Goal: Task Accomplishment & Management: Complete application form

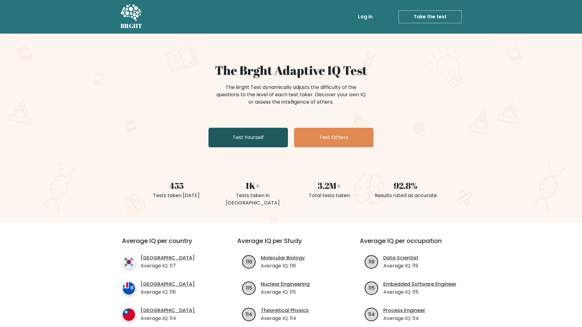
click at [268, 141] on link "Test Yourself" at bounding box center [247, 138] width 79 height 20
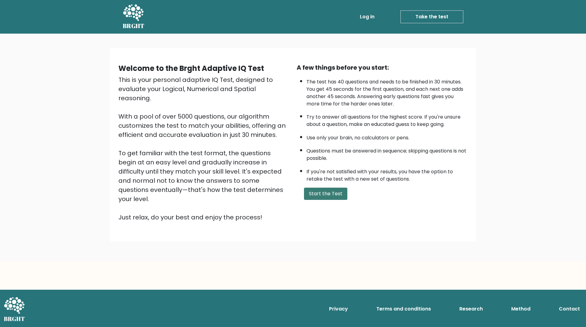
click at [323, 189] on button "Start the Test" at bounding box center [325, 194] width 43 height 12
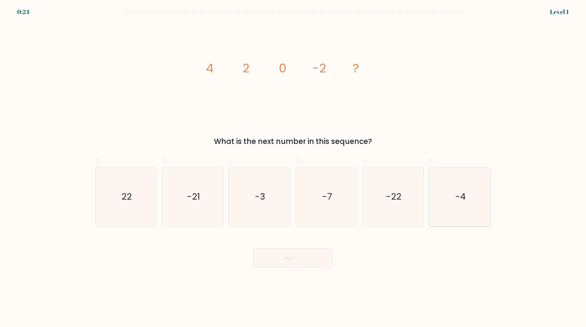
click at [462, 210] on icon "-4" at bounding box center [460, 196] width 59 height 59
click at [294, 167] on input "f. -4" at bounding box center [293, 165] width 0 height 4
radio input "true"
click at [296, 257] on icon at bounding box center [299, 258] width 8 height 3
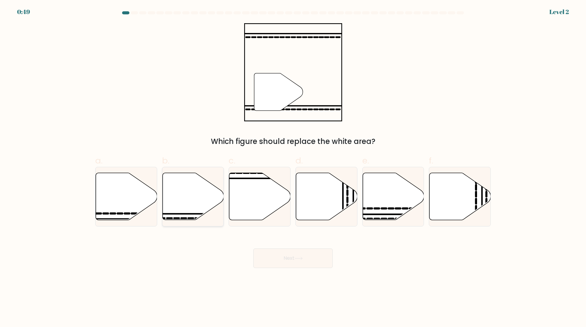
click at [195, 202] on icon at bounding box center [193, 196] width 61 height 47
click at [293, 167] on input "b." at bounding box center [293, 165] width 0 height 4
radio input "true"
click at [296, 256] on button "Next" at bounding box center [293, 258] width 79 height 20
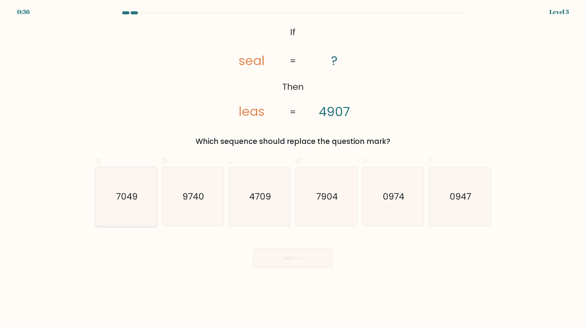
click at [152, 196] on icon "7049" at bounding box center [126, 196] width 59 height 59
click at [293, 167] on input "a. 7049" at bounding box center [293, 165] width 0 height 4
radio input "true"
click at [298, 254] on button "Next" at bounding box center [293, 258] width 79 height 20
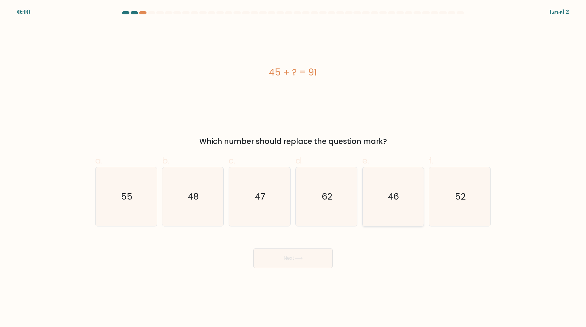
drag, startPoint x: 404, startPoint y: 200, endPoint x: 372, endPoint y: 224, distance: 39.3
click at [404, 200] on icon "46" at bounding box center [393, 196] width 59 height 59
click at [294, 167] on input "e. 46" at bounding box center [293, 165] width 0 height 4
radio input "true"
click at [292, 255] on button "Next" at bounding box center [293, 258] width 79 height 20
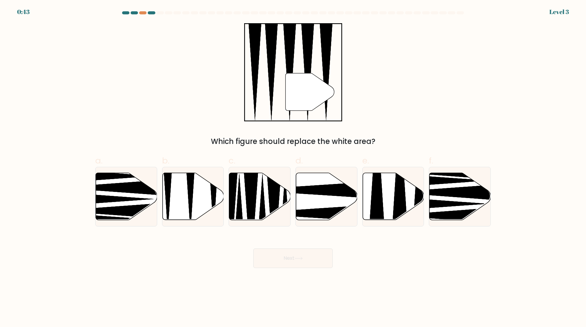
drag, startPoint x: 174, startPoint y: 200, endPoint x: 237, endPoint y: 239, distance: 74.6
click at [174, 200] on icon at bounding box center [193, 196] width 61 height 47
click at [293, 167] on input "b." at bounding box center [293, 165] width 0 height 4
radio input "true"
click at [280, 257] on button "Next" at bounding box center [293, 258] width 79 height 20
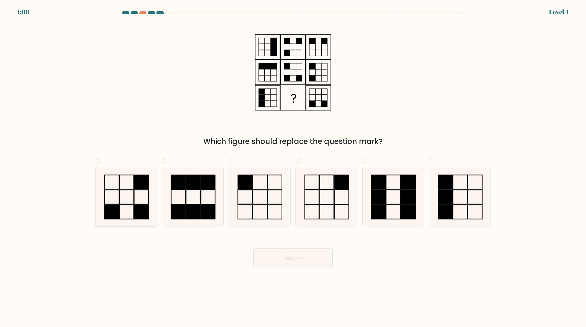
click at [150, 199] on icon at bounding box center [126, 196] width 59 height 59
click at [293, 167] on input "a." at bounding box center [293, 165] width 0 height 4
radio input "true"
click at [300, 263] on button "Next" at bounding box center [293, 258] width 79 height 20
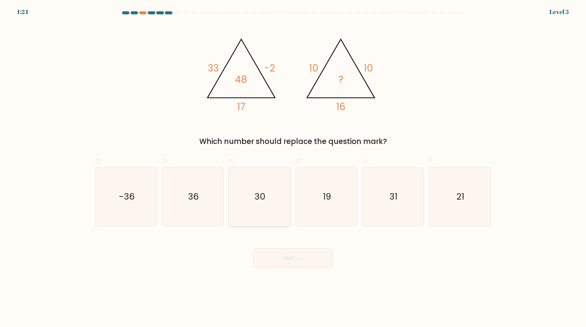
drag, startPoint x: 262, startPoint y: 199, endPoint x: 268, endPoint y: 203, distance: 7.1
click at [262, 199] on text "30" at bounding box center [260, 197] width 11 height 12
click at [293, 167] on input "c. 30" at bounding box center [293, 165] width 0 height 4
radio input "true"
click at [323, 269] on body "1:23 Level 5" at bounding box center [293, 163] width 586 height 327
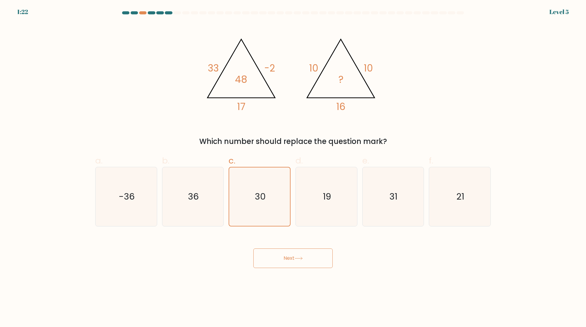
click at [320, 264] on button "Next" at bounding box center [293, 258] width 79 height 20
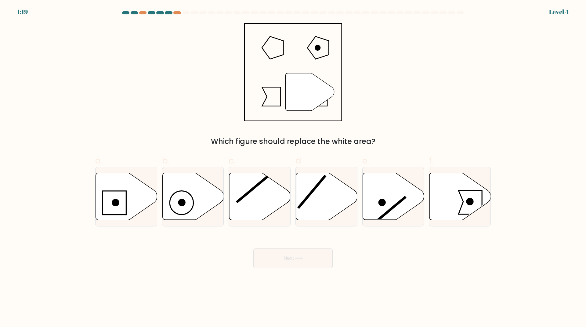
drag, startPoint x: 454, startPoint y: 201, endPoint x: 407, endPoint y: 247, distance: 65.4
click at [454, 201] on icon at bounding box center [460, 196] width 61 height 47
click at [294, 167] on input "f." at bounding box center [293, 165] width 0 height 4
radio input "true"
click at [269, 240] on div "Next" at bounding box center [293, 251] width 403 height 34
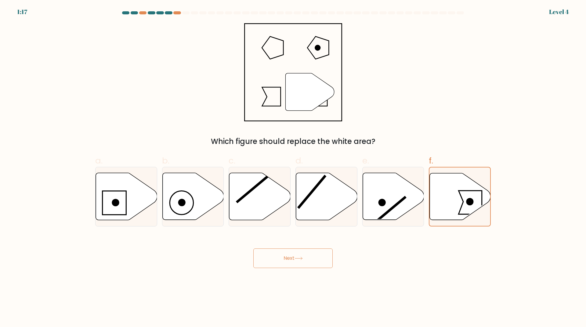
click at [285, 266] on button "Next" at bounding box center [293, 258] width 79 height 20
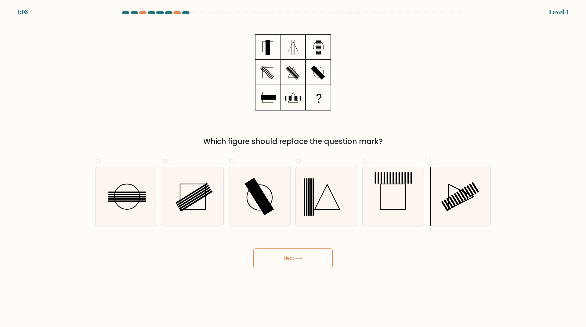
click at [286, 257] on button "Next" at bounding box center [293, 258] width 79 height 20
drag, startPoint x: 272, startPoint y: 196, endPoint x: 272, endPoint y: 210, distance: 14.4
click at [272, 196] on icon at bounding box center [259, 196] width 59 height 59
click at [293, 167] on input "c." at bounding box center [293, 165] width 0 height 4
radio input "true"
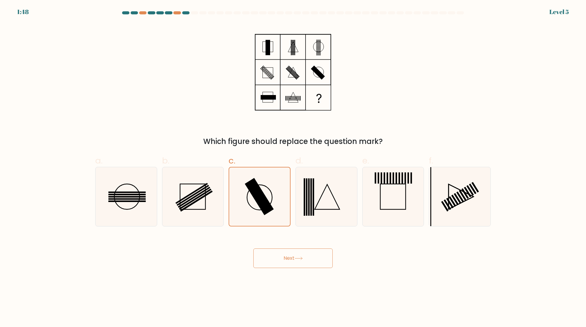
click at [298, 263] on button "Next" at bounding box center [293, 258] width 79 height 20
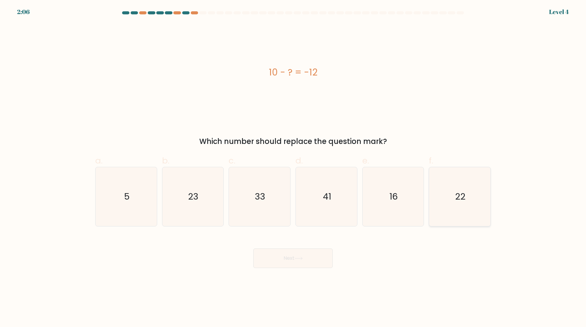
drag, startPoint x: 440, startPoint y: 210, endPoint x: 440, endPoint y: 217, distance: 7.3
click at [440, 210] on icon "22" at bounding box center [460, 196] width 59 height 59
click at [294, 167] on input "f. 22" at bounding box center [293, 165] width 0 height 4
radio input "true"
click at [286, 254] on button "Next" at bounding box center [293, 258] width 79 height 20
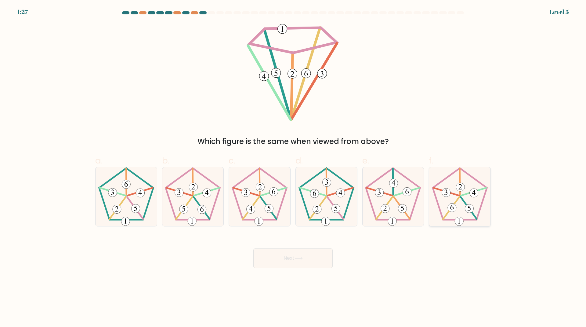
click at [453, 199] on icon at bounding box center [460, 196] width 59 height 59
click at [294, 167] on input "f." at bounding box center [293, 165] width 0 height 4
radio input "true"
click at [317, 248] on button "Next" at bounding box center [293, 258] width 79 height 20
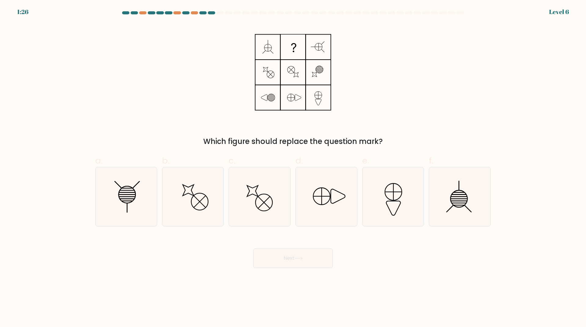
click at [322, 264] on button "Next" at bounding box center [293, 258] width 79 height 20
click at [209, 213] on icon at bounding box center [192, 196] width 59 height 59
click at [293, 167] on input "b." at bounding box center [293, 165] width 0 height 4
radio input "true"
click at [397, 206] on icon at bounding box center [393, 196] width 59 height 59
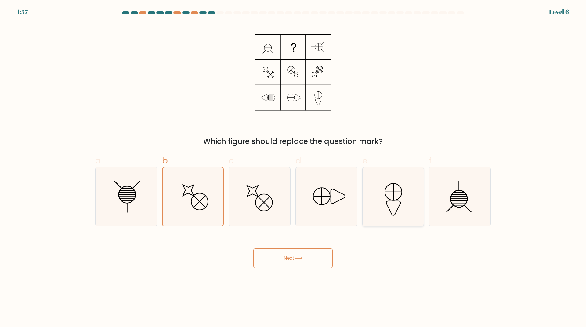
click at [294, 167] on input "e." at bounding box center [293, 165] width 0 height 4
radio input "true"
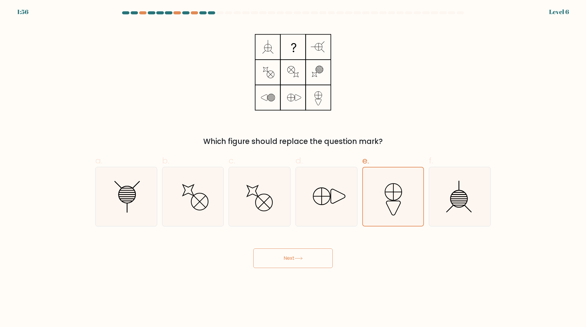
click at [322, 258] on button "Next" at bounding box center [293, 258] width 79 height 20
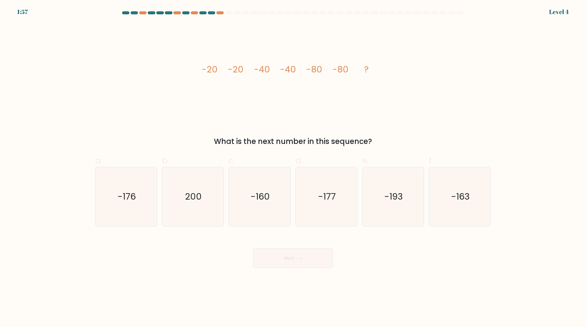
drag, startPoint x: 258, startPoint y: 205, endPoint x: 256, endPoint y: 269, distance: 63.9
click at [258, 205] on icon "-160" at bounding box center [259, 196] width 59 height 59
click at [293, 167] on input "c. -160" at bounding box center [293, 165] width 0 height 4
radio input "true"
click at [271, 255] on button "Next" at bounding box center [293, 258] width 79 height 20
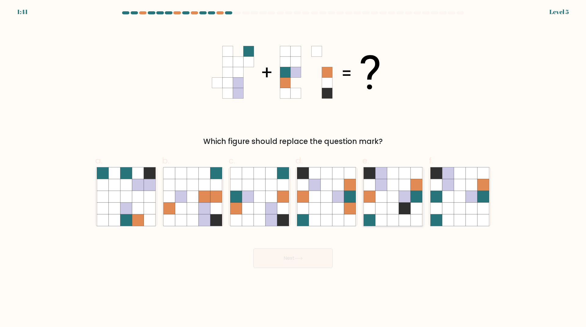
drag, startPoint x: 394, startPoint y: 188, endPoint x: 392, endPoint y: 191, distance: 3.5
click at [394, 188] on icon at bounding box center [394, 185] width 12 height 12
click at [294, 167] on input "e." at bounding box center [293, 165] width 0 height 4
radio input "true"
click at [314, 255] on button "Next" at bounding box center [293, 258] width 79 height 20
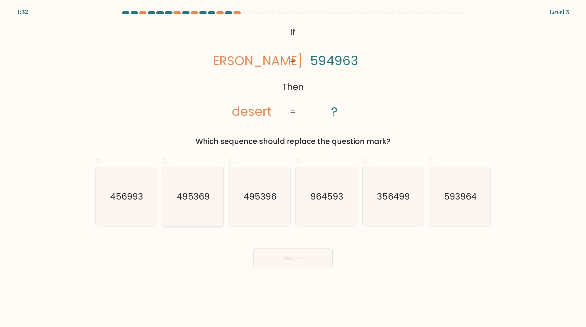
drag, startPoint x: 202, startPoint y: 216, endPoint x: 212, endPoint y: 224, distance: 13.0
click at [202, 216] on icon "495369" at bounding box center [192, 196] width 59 height 59
click at [293, 167] on input "b. 495369" at bounding box center [293, 165] width 0 height 4
radio input "true"
click at [290, 254] on button "Next" at bounding box center [293, 258] width 79 height 20
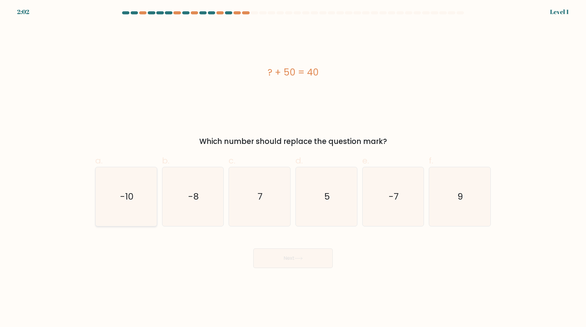
click at [120, 182] on icon "-10" at bounding box center [126, 196] width 59 height 59
click at [293, 167] on input "a. -10" at bounding box center [293, 165] width 0 height 4
radio input "true"
click at [281, 262] on button "Next" at bounding box center [293, 258] width 79 height 20
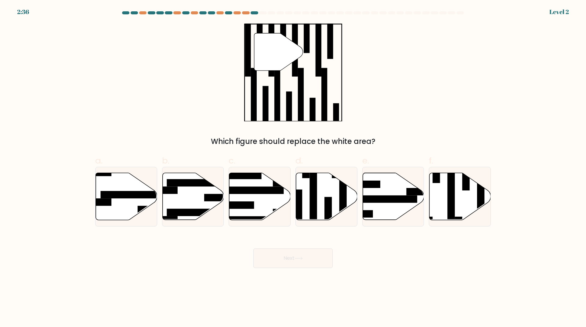
drag, startPoint x: 449, startPoint y: 205, endPoint x: 407, endPoint y: 257, distance: 66.9
click at [449, 205] on rect at bounding box center [451, 194] width 7 height 67
click at [294, 167] on input "f." at bounding box center [293, 165] width 0 height 4
radio input "true"
click at [311, 254] on button "Next" at bounding box center [293, 258] width 79 height 20
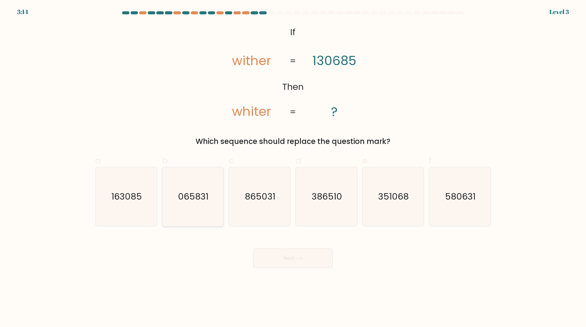
drag, startPoint x: 134, startPoint y: 212, endPoint x: 196, endPoint y: 224, distance: 63.2
click at [134, 212] on icon "163085" at bounding box center [126, 196] width 59 height 59
click at [293, 167] on input "a. 163085" at bounding box center [293, 165] width 0 height 4
radio input "true"
click at [285, 255] on button "Next" at bounding box center [293, 258] width 79 height 20
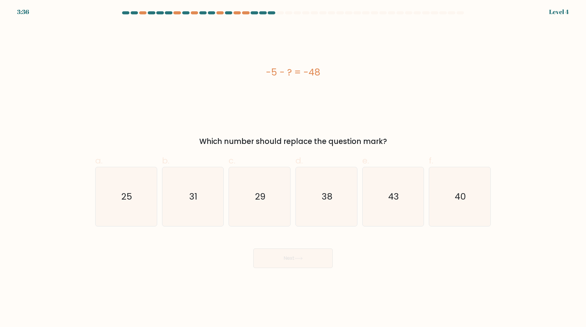
drag, startPoint x: 469, startPoint y: 195, endPoint x: 402, endPoint y: 242, distance: 82.2
click at [469, 195] on icon "40" at bounding box center [460, 196] width 59 height 59
click at [294, 167] on input "f. 40" at bounding box center [293, 165] width 0 height 4
radio input "true"
click at [311, 254] on button "Next" at bounding box center [293, 258] width 79 height 20
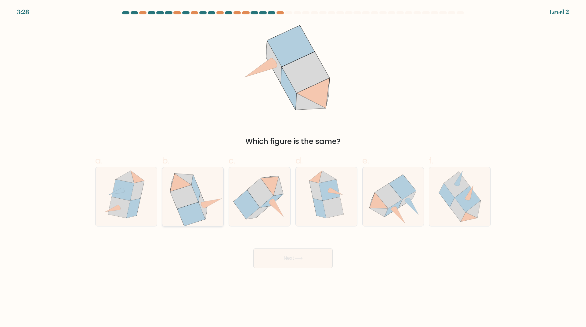
click at [190, 206] on icon at bounding box center [191, 214] width 28 height 24
click at [293, 167] on input "b." at bounding box center [293, 165] width 0 height 4
radio input "true"
click at [267, 245] on div "Next" at bounding box center [293, 251] width 403 height 34
click at [257, 261] on button "Next" at bounding box center [293, 258] width 79 height 20
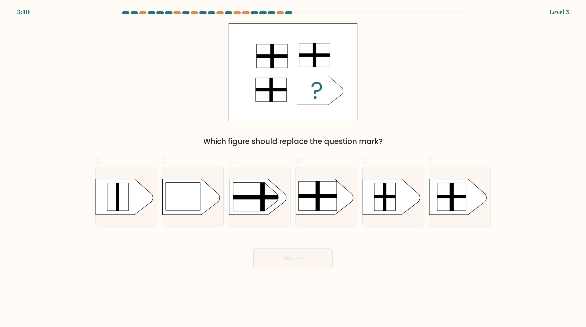
drag, startPoint x: 315, startPoint y: 198, endPoint x: 292, endPoint y: 325, distance: 128.8
click at [319, 222] on div at bounding box center [327, 197] width 62 height 60
click at [294, 167] on input "d." at bounding box center [293, 165] width 0 height 4
radio input "true"
drag, startPoint x: 448, startPoint y: 202, endPoint x: 431, endPoint y: 210, distance: 18.3
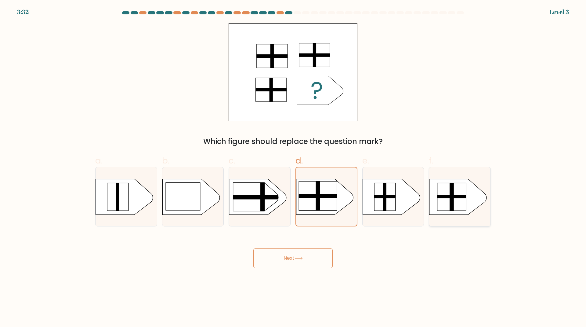
click at [448, 202] on rect at bounding box center [452, 197] width 29 height 28
click at [294, 167] on input "f." at bounding box center [293, 165] width 0 height 4
radio input "true"
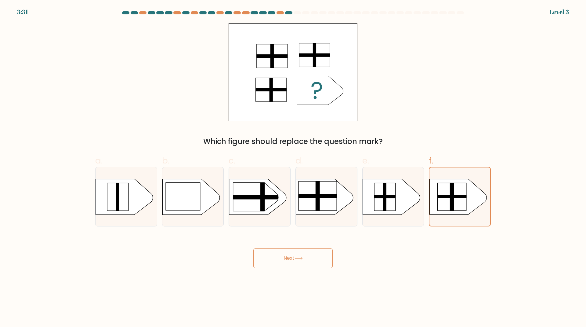
click at [318, 261] on button "Next" at bounding box center [293, 258] width 79 height 20
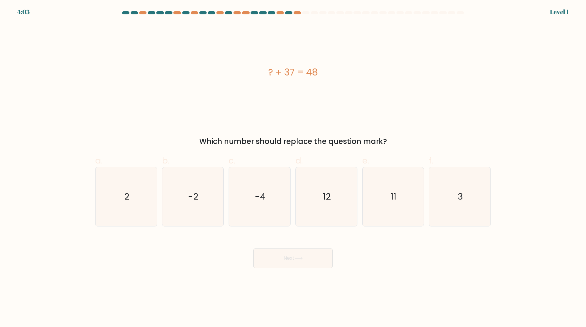
drag, startPoint x: 396, startPoint y: 191, endPoint x: 352, endPoint y: 245, distance: 69.0
click at [396, 191] on text "11" at bounding box center [393, 197] width 5 height 12
click at [294, 167] on input "e. 11" at bounding box center [293, 165] width 0 height 4
radio input "true"
click at [285, 255] on button "Next" at bounding box center [293, 258] width 79 height 20
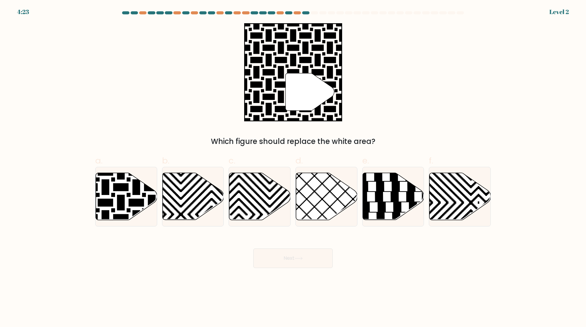
click at [92, 193] on div "a. b. c. d." at bounding box center [293, 187] width 403 height 77
click at [134, 199] on icon at bounding box center [106, 172] width 124 height 124
click at [293, 167] on input "a." at bounding box center [293, 165] width 0 height 4
radio input "true"
click at [303, 249] on button "Next" at bounding box center [293, 258] width 79 height 20
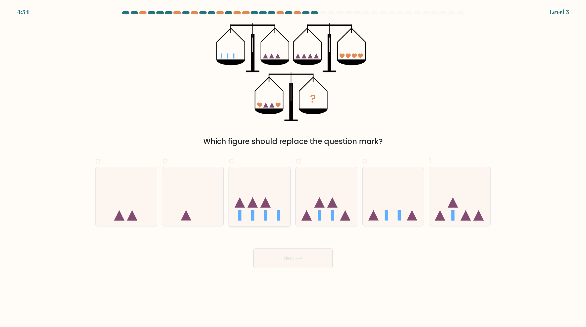
click at [263, 205] on icon at bounding box center [266, 202] width 10 height 10
click at [293, 167] on input "c." at bounding box center [293, 165] width 0 height 4
radio input "true"
click at [288, 256] on button "Next" at bounding box center [293, 258] width 79 height 20
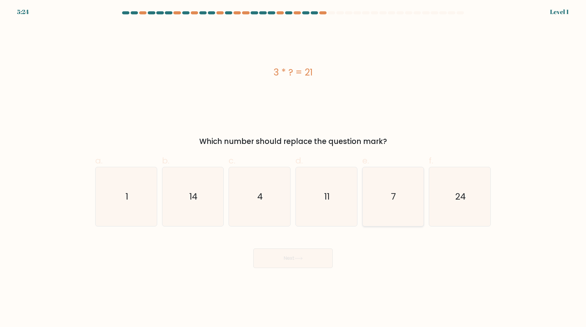
click at [396, 209] on icon "7" at bounding box center [393, 196] width 59 height 59
click at [294, 167] on input "e. 7" at bounding box center [293, 165] width 0 height 4
radio input "true"
click at [282, 252] on button "Next" at bounding box center [293, 258] width 79 height 20
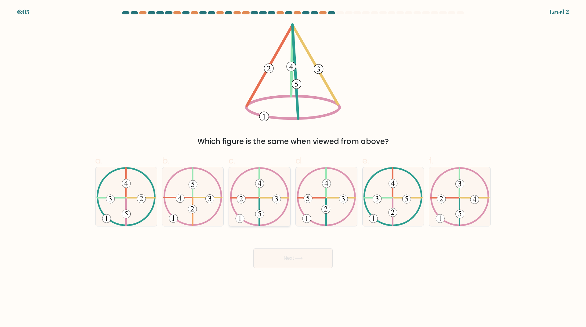
drag, startPoint x: 259, startPoint y: 206, endPoint x: 260, endPoint y: 217, distance: 11.3
click at [259, 206] on icon at bounding box center [260, 196] width 60 height 59
click at [293, 167] on input "c." at bounding box center [293, 165] width 0 height 4
radio input "true"
click at [277, 265] on button "Next" at bounding box center [293, 258] width 79 height 20
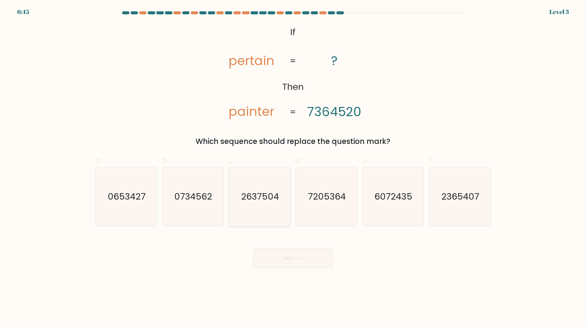
drag, startPoint x: 252, startPoint y: 179, endPoint x: 254, endPoint y: 182, distance: 4.1
click at [252, 179] on icon "2637504" at bounding box center [259, 196] width 59 height 59
click at [293, 167] on input "c. 2637504" at bounding box center [293, 165] width 0 height 4
radio input "true"
click at [304, 255] on button "Next" at bounding box center [293, 258] width 79 height 20
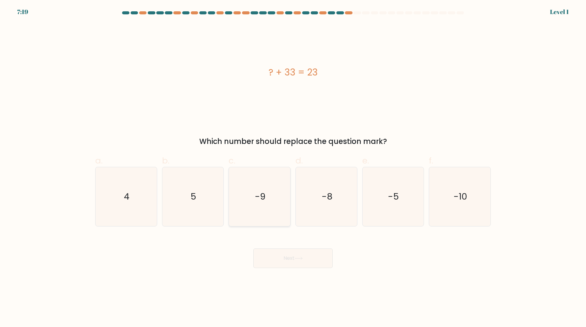
click at [251, 198] on icon "-9" at bounding box center [259, 196] width 59 height 59
click at [293, 167] on input "c. -9" at bounding box center [293, 165] width 0 height 4
radio input "true"
click at [310, 255] on button "Next" at bounding box center [293, 258] width 79 height 20
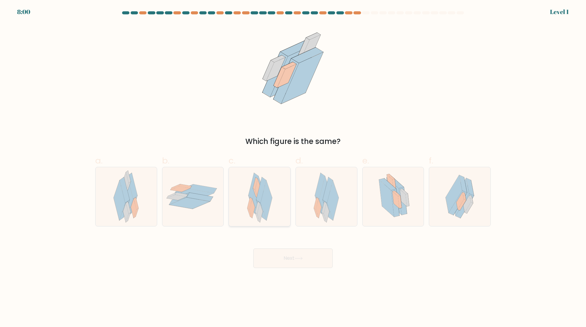
drag, startPoint x: 258, startPoint y: 211, endPoint x: 261, endPoint y: 213, distance: 3.5
click at [258, 211] on icon at bounding box center [259, 196] width 25 height 59
click at [293, 167] on input "c." at bounding box center [293, 165] width 0 height 4
radio input "true"
click at [331, 269] on body "7:59 Level 1" at bounding box center [293, 163] width 586 height 327
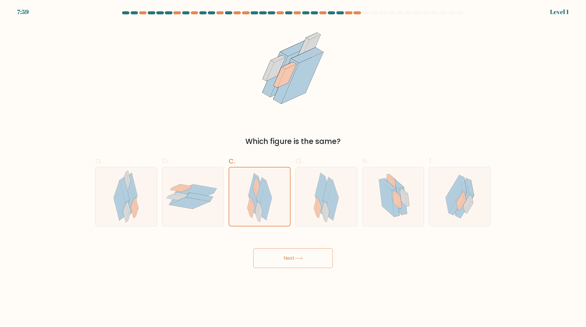
click at [324, 264] on button "Next" at bounding box center [293, 258] width 79 height 20
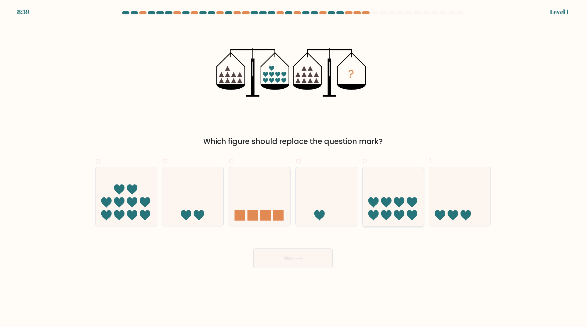
click at [389, 222] on div at bounding box center [394, 197] width 62 height 60
click at [294, 167] on input "e." at bounding box center [293, 165] width 0 height 4
radio input "true"
click at [323, 255] on button "Next" at bounding box center [293, 258] width 79 height 20
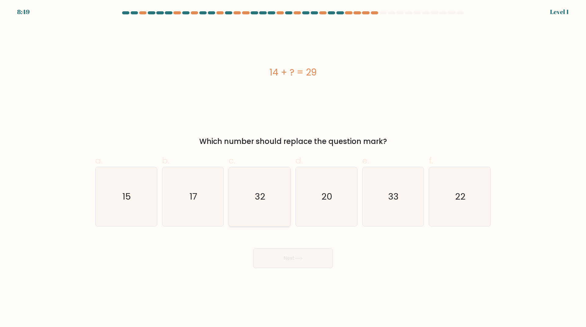
click at [241, 208] on icon "32" at bounding box center [259, 196] width 59 height 59
click at [293, 167] on input "c. 32" at bounding box center [293, 165] width 0 height 4
radio input "true"
click at [301, 258] on icon at bounding box center [299, 258] width 8 height 3
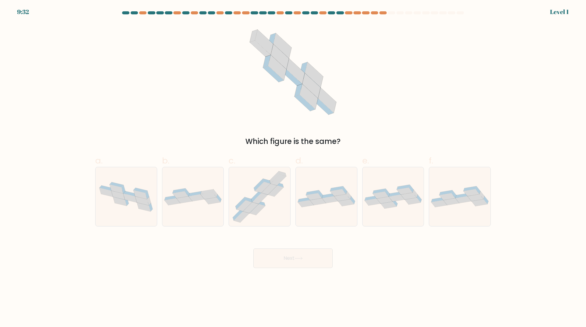
drag, startPoint x: 252, startPoint y: 186, endPoint x: 300, endPoint y: 250, distance: 80.3
click at [252, 186] on icon at bounding box center [259, 196] width 61 height 59
click at [293, 167] on input "c." at bounding box center [293, 165] width 0 height 4
radio input "true"
click at [301, 249] on button "Next" at bounding box center [293, 258] width 79 height 20
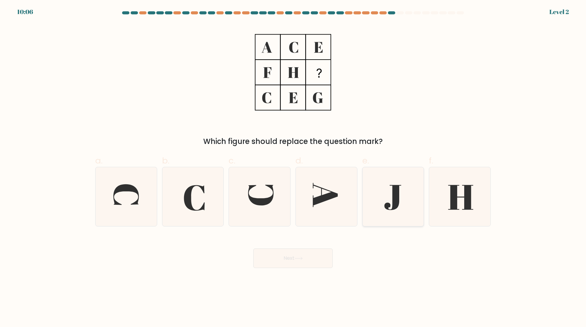
click at [408, 203] on icon at bounding box center [393, 196] width 59 height 59
click at [294, 167] on input "e." at bounding box center [293, 165] width 0 height 4
radio input "true"
click at [276, 255] on button "Next" at bounding box center [293, 258] width 79 height 20
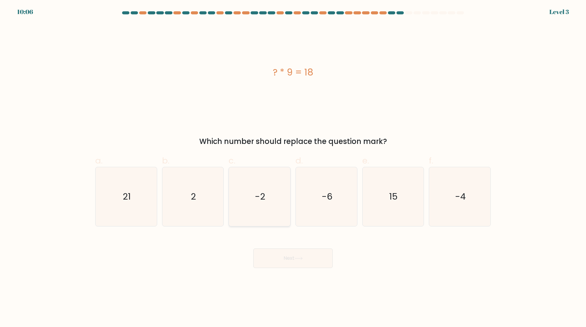
click at [246, 205] on icon "-2" at bounding box center [259, 196] width 59 height 59
click at [293, 167] on input "c. -2" at bounding box center [293, 165] width 0 height 4
radio input "true"
click at [294, 254] on button "Next" at bounding box center [293, 258] width 79 height 20
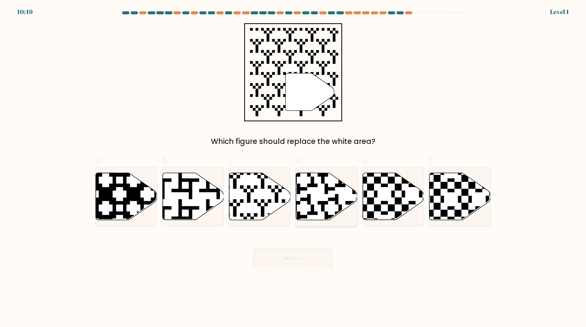
drag, startPoint x: 269, startPoint y: 192, endPoint x: 301, endPoint y: 219, distance: 41.9
click at [269, 192] on icon at bounding box center [259, 196] width 61 height 47
click at [293, 167] on input "c." at bounding box center [293, 165] width 0 height 4
radio input "true"
click at [298, 254] on button "Next" at bounding box center [293, 258] width 79 height 20
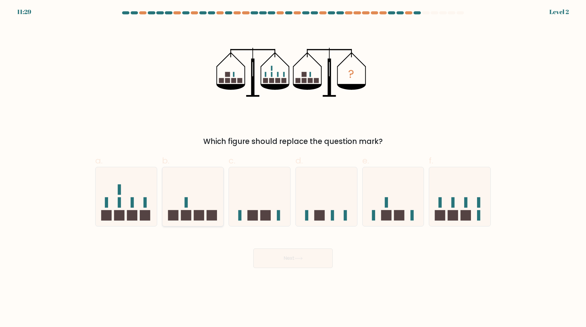
drag, startPoint x: 191, startPoint y: 202, endPoint x: 217, endPoint y: 217, distance: 30.1
click at [191, 202] on icon at bounding box center [193, 196] width 61 height 51
click at [293, 167] on input "b." at bounding box center [293, 165] width 0 height 4
radio input "true"
click at [280, 252] on button "Next" at bounding box center [293, 258] width 79 height 20
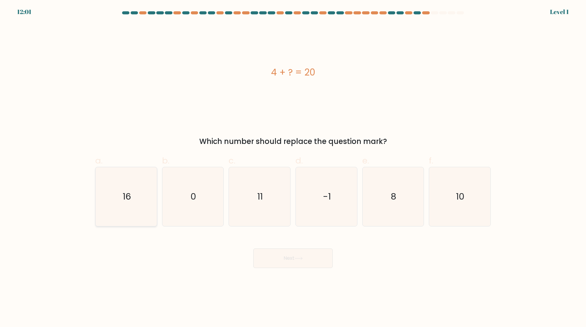
click at [126, 213] on icon "16" at bounding box center [126, 196] width 59 height 59
click at [293, 167] on input "a. 16" at bounding box center [293, 165] width 0 height 4
radio input "true"
click at [303, 243] on div "Next" at bounding box center [293, 251] width 403 height 34
click at [313, 259] on button "Next" at bounding box center [293, 258] width 79 height 20
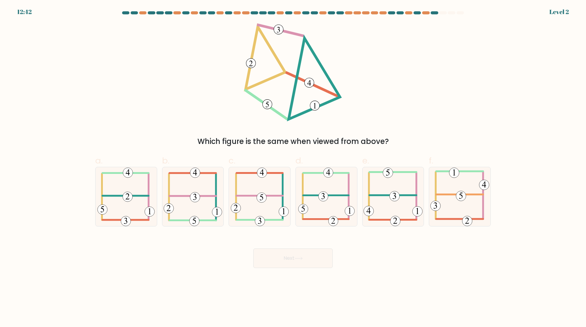
drag, startPoint x: 262, startPoint y: 214, endPoint x: 271, endPoint y: 230, distance: 17.8
click at [262, 214] on icon at bounding box center [260, 196] width 58 height 59
click at [293, 167] on input "c." at bounding box center [293, 165] width 0 height 4
radio input "true"
click at [291, 268] on body "12:41 Level 2" at bounding box center [293, 163] width 586 height 327
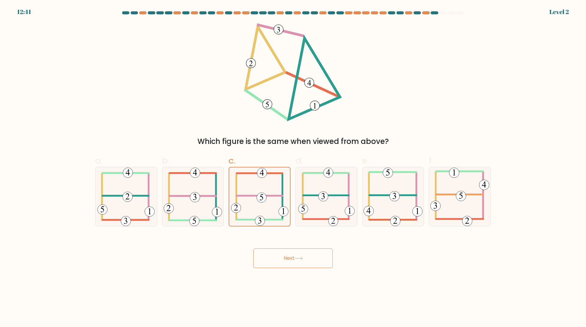
click at [284, 255] on button "Next" at bounding box center [293, 258] width 79 height 20
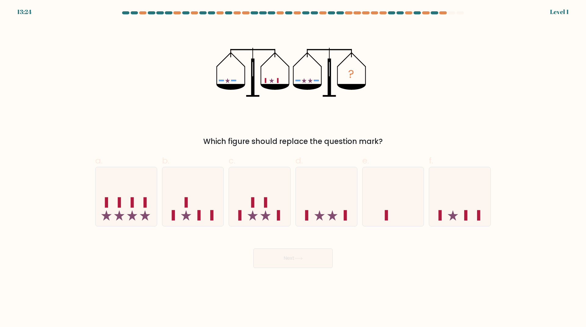
drag, startPoint x: 253, startPoint y: 201, endPoint x: 292, endPoint y: 253, distance: 64.8
click at [255, 204] on icon at bounding box center [259, 196] width 61 height 51
click at [293, 167] on input "c." at bounding box center [293, 165] width 0 height 4
radio input "true"
click at [296, 257] on icon at bounding box center [299, 258] width 8 height 3
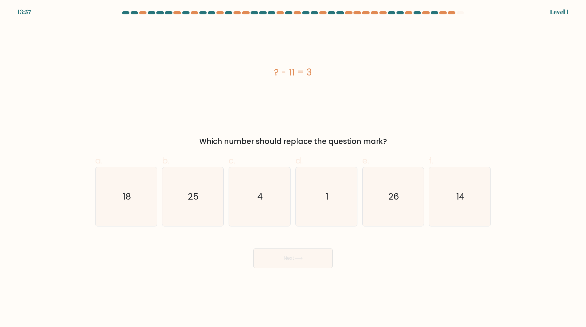
drag, startPoint x: 439, startPoint y: 222, endPoint x: 427, endPoint y: 228, distance: 13.3
click at [439, 222] on icon "14" at bounding box center [460, 196] width 59 height 59
click at [294, 167] on input "f. 14" at bounding box center [293, 165] width 0 height 4
radio input "true"
click at [312, 257] on button "Next" at bounding box center [293, 258] width 79 height 20
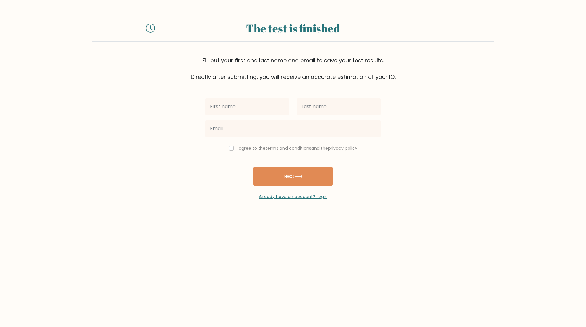
click at [231, 107] on input "text" at bounding box center [247, 106] width 84 height 17
type input "Edwardo"
click at [332, 113] on input "text" at bounding box center [339, 106] width 84 height 17
type input "Bezuidenhout"
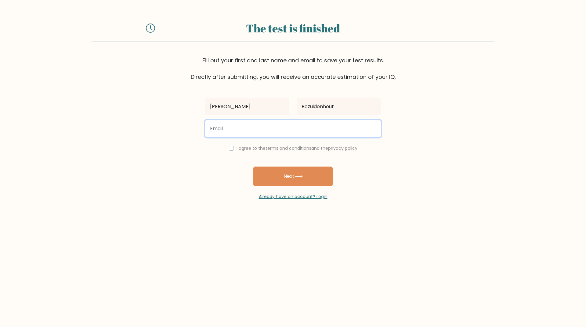
click at [261, 132] on input "email" at bounding box center [293, 128] width 176 height 17
type input "edwardobezuidenhout@gmail.com"
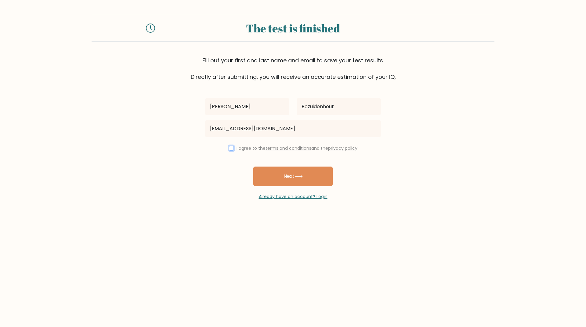
click at [229, 148] on input "checkbox" at bounding box center [231, 148] width 5 height 5
checkbox input "true"
click at [311, 179] on button "Next" at bounding box center [293, 176] width 79 height 20
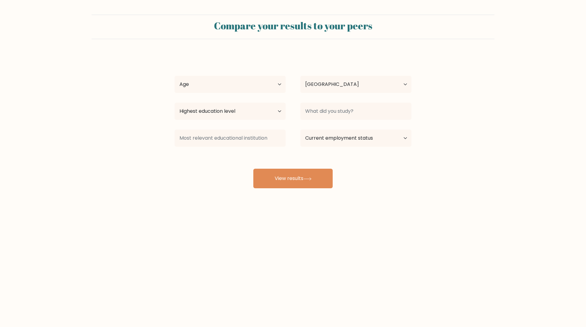
select select "NA"
select select "min_18"
drag, startPoint x: 280, startPoint y: 83, endPoint x: 274, endPoint y: 92, distance: 10.3
click at [175, 76] on select "Age Under 18 years old 18-24 years old 25-34 years old 35-44 years old 45-54 ye…" at bounding box center [230, 84] width 111 height 17
click at [370, 87] on select "Country Afghanistan Albania Algeria American Samoa Andorra Angola Anguilla Anta…" at bounding box center [356, 84] width 111 height 17
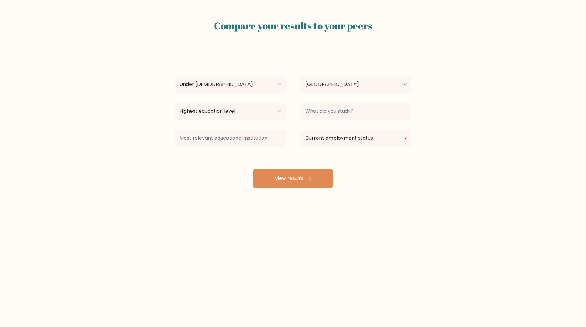
click at [105, 88] on form "Compare your results to your peers Edwardo Bezuidenhout Age Under 18 years old …" at bounding box center [293, 102] width 586 height 174
click at [374, 109] on input at bounding box center [356, 111] width 111 height 17
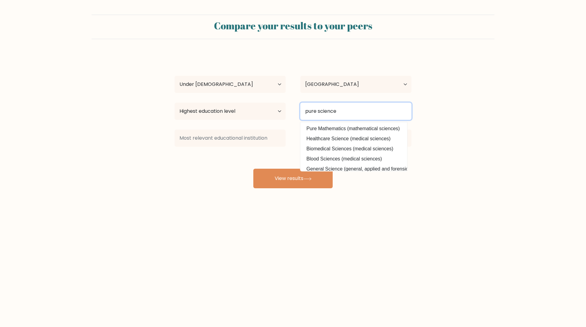
type input "pure science"
click at [453, 146] on form "Compare your results to your peers Edwardo Bezuidenhout Age Under 18 years old …" at bounding box center [293, 102] width 586 height 174
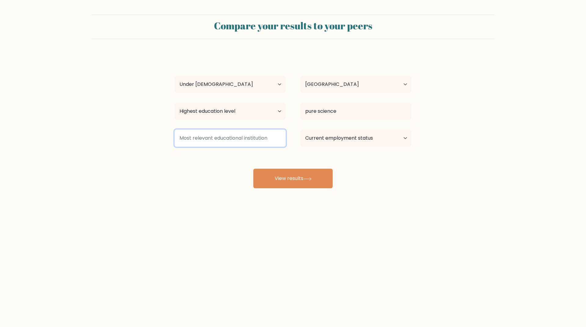
click at [256, 140] on input at bounding box center [230, 138] width 111 height 17
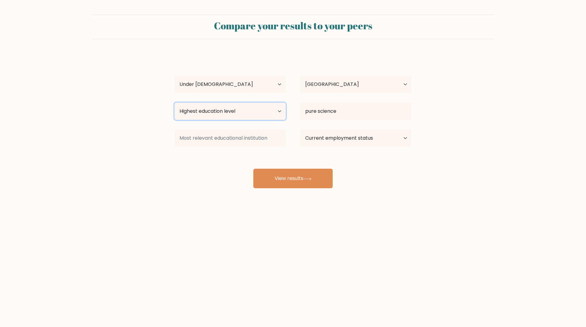
select select "lower_secondary"
drag, startPoint x: 280, startPoint y: 115, endPoint x: 244, endPoint y: 184, distance: 77.3
click at [175, 103] on select "Highest education level No schooling Primary Lower Secondary Upper Secondary Oc…" at bounding box center [230, 111] width 111 height 17
select select "student"
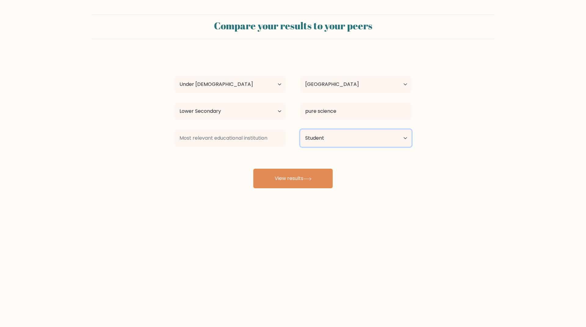
drag, startPoint x: 365, startPoint y: 139, endPoint x: 367, endPoint y: 146, distance: 7.3
click at [301, 130] on select "Current employment status Employed Student Retired Other / prefer not to answer" at bounding box center [356, 138] width 111 height 17
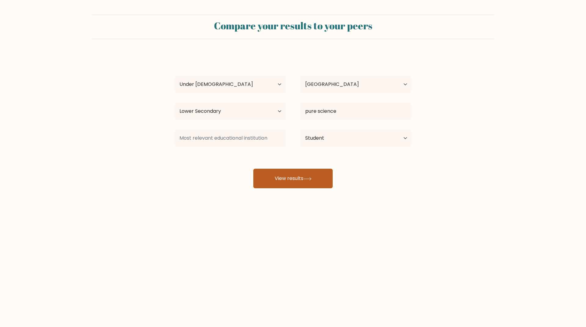
click at [309, 184] on button "View results" at bounding box center [293, 179] width 79 height 20
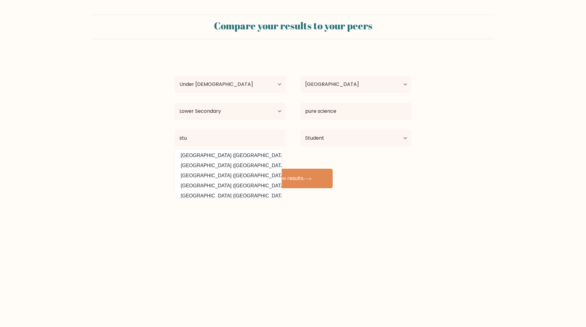
click at [73, 135] on form "Compare your results to your peers Edwardo Bezuidenhout Age Under 18 years old …" at bounding box center [293, 102] width 586 height 174
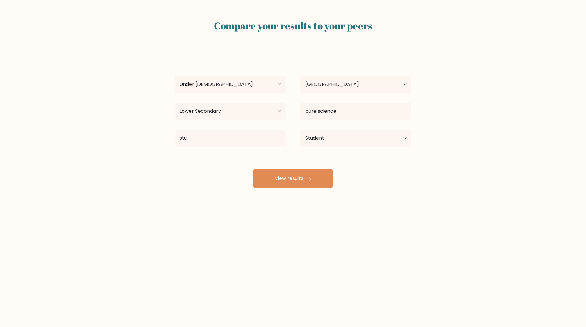
click at [206, 155] on div "Edwardo Bezuidenhout Age Under 18 years old 18-24 years old 25-34 years old 35-…" at bounding box center [293, 121] width 244 height 134
click at [190, 141] on input "stu" at bounding box center [230, 138] width 111 height 17
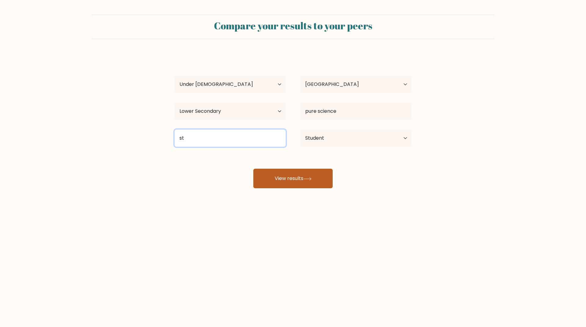
type input "s"
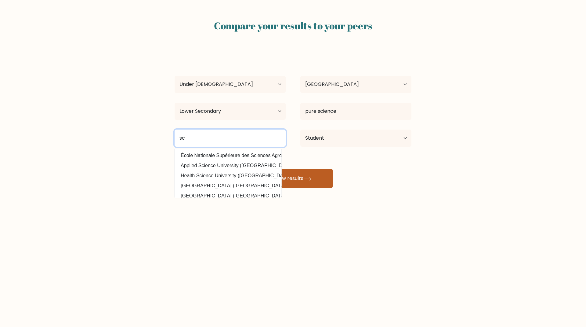
type input "s"
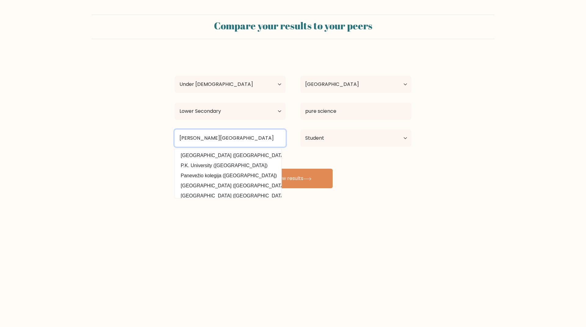
type input "Pk de villiers secondary school"
click at [254, 169] on button "View results" at bounding box center [293, 179] width 79 height 20
